Goal: Information Seeking & Learning: Learn about a topic

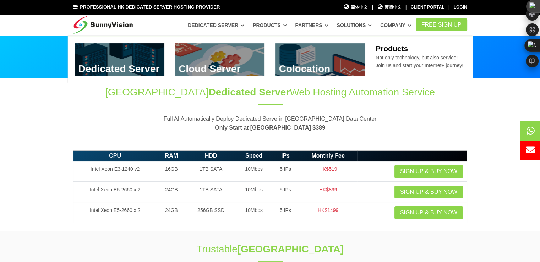
click at [145, 59] on link at bounding box center [120, 59] width 90 height 33
